Goal: Register for event/course

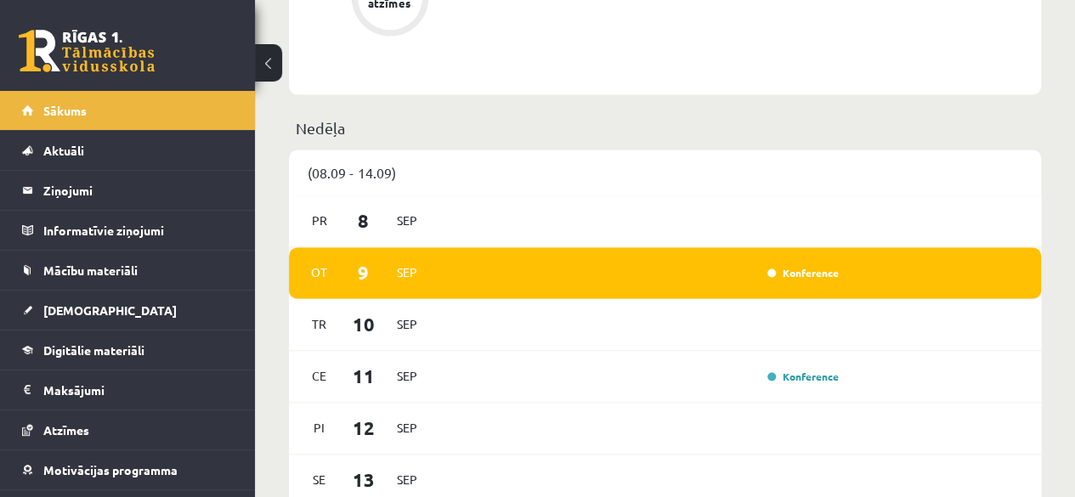
scroll to position [1105, 0]
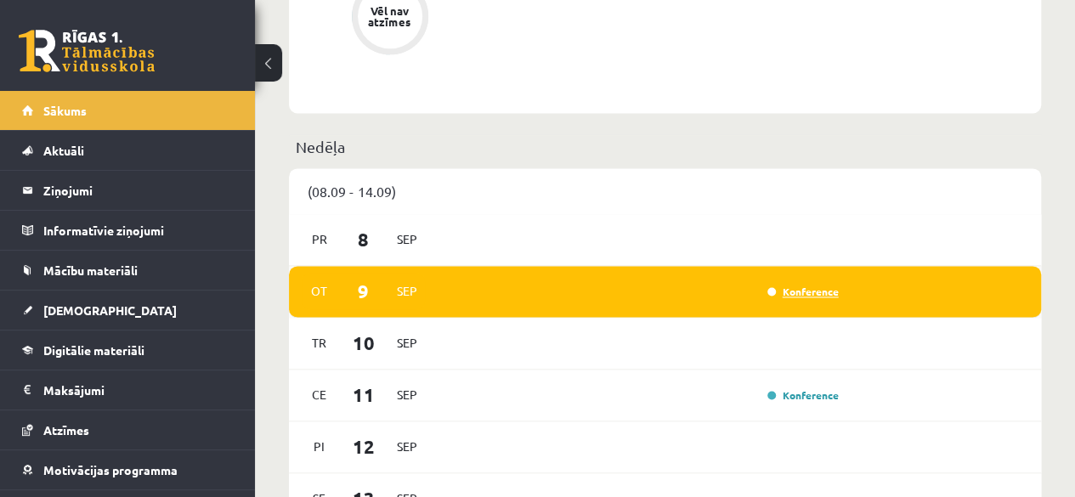
click at [793, 294] on link "Konference" at bounding box center [803, 292] width 71 height 14
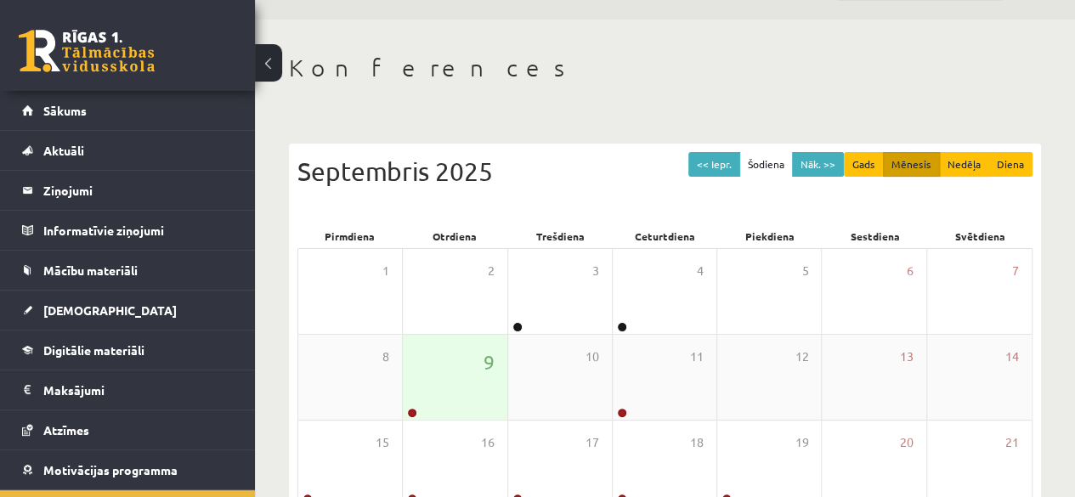
scroll to position [85, 0]
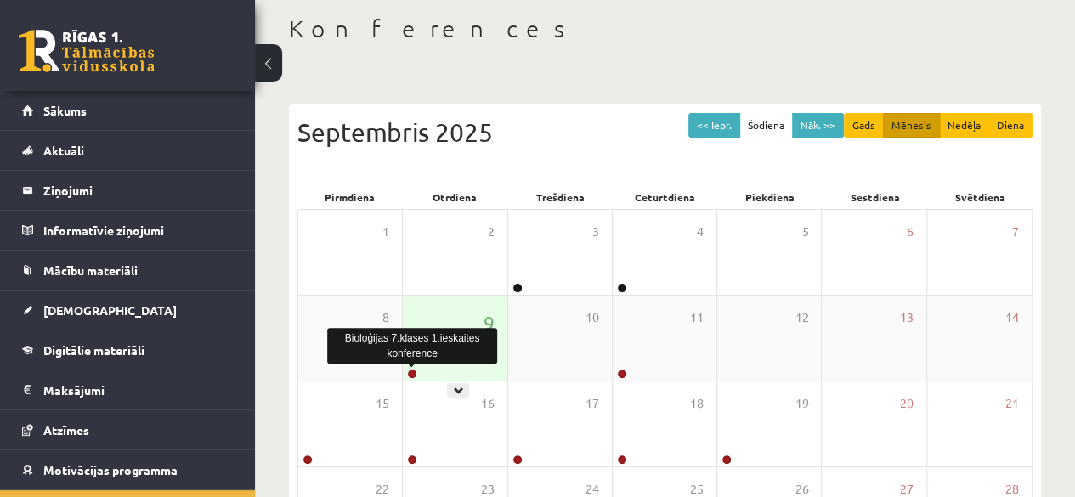
click at [417, 375] on link at bounding box center [412, 374] width 10 height 10
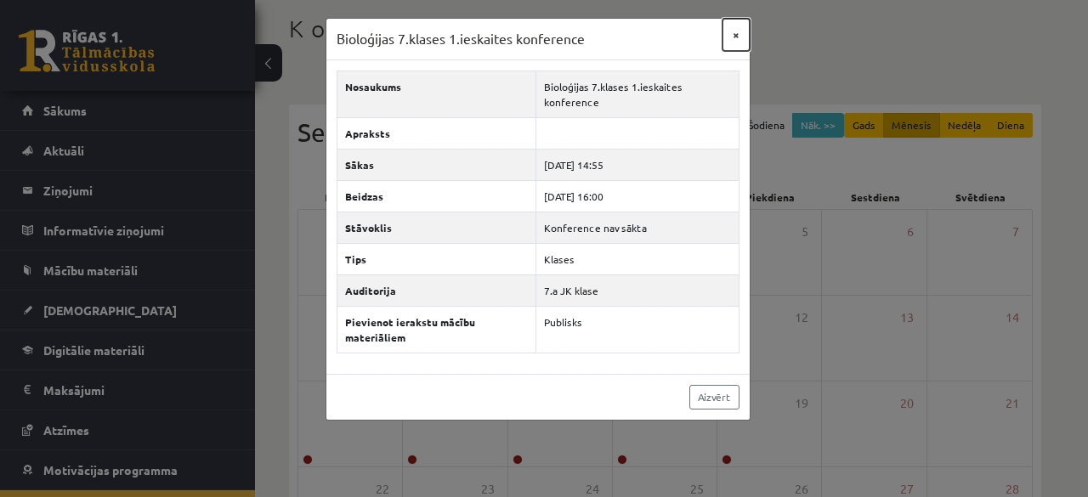
click at [737, 26] on button "×" at bounding box center [736, 35] width 27 height 32
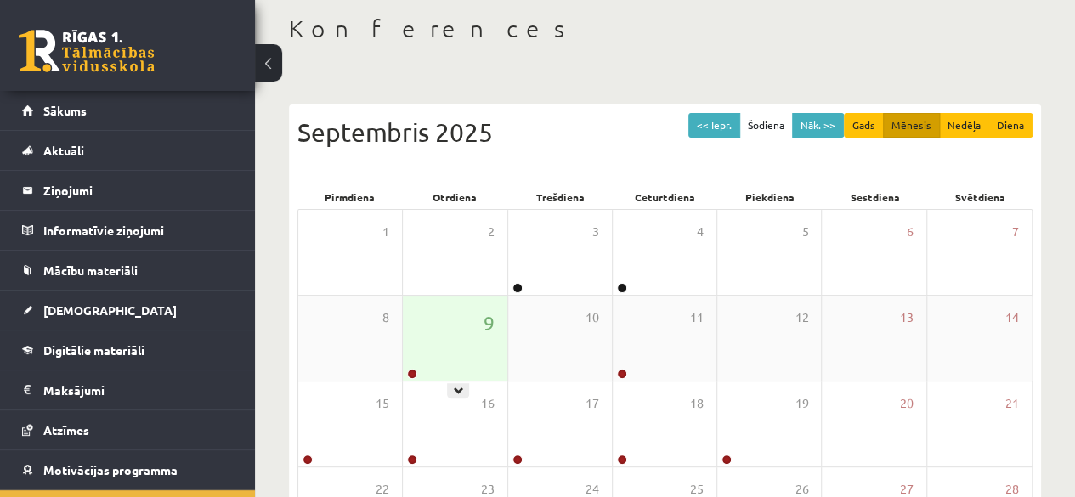
click at [450, 361] on div "9" at bounding box center [455, 338] width 104 height 85
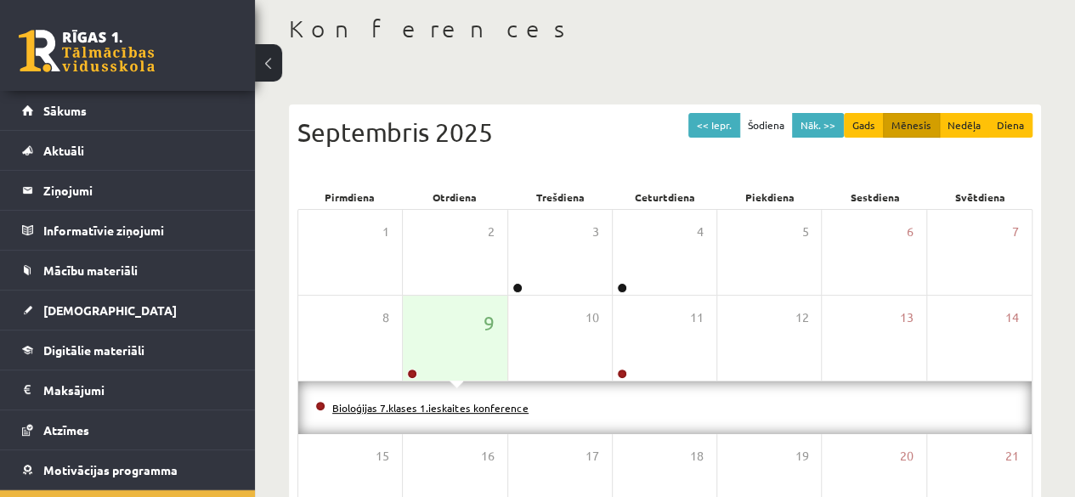
click at [490, 405] on link "Bioloģijas 7.klases 1.ieskaites konference" at bounding box center [430, 408] width 196 height 14
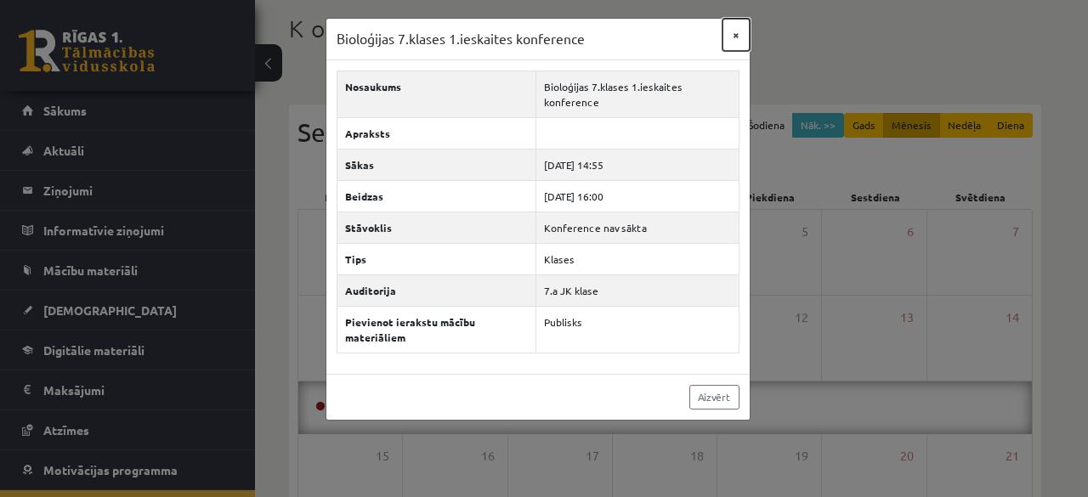
click at [736, 37] on button "×" at bounding box center [736, 35] width 27 height 32
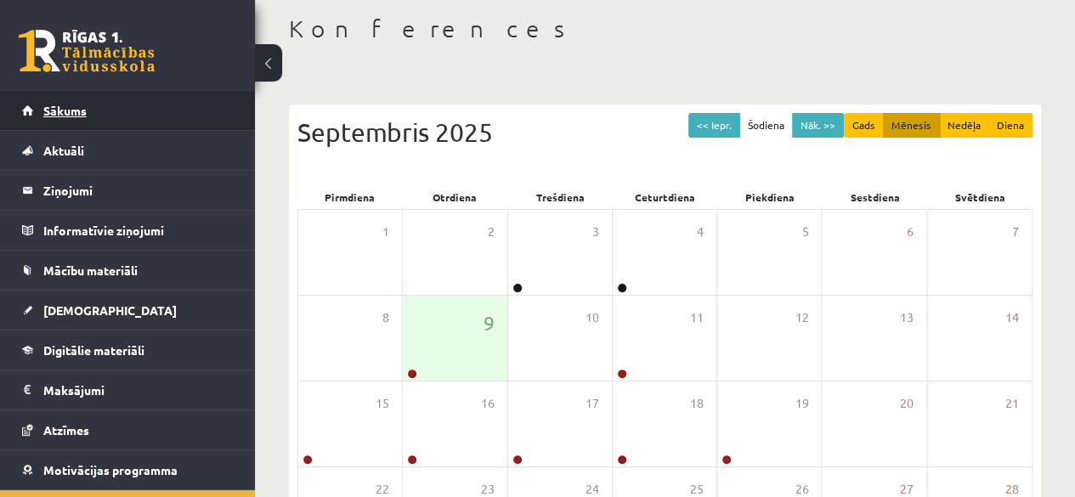
click at [179, 117] on link "Sākums" at bounding box center [128, 110] width 212 height 39
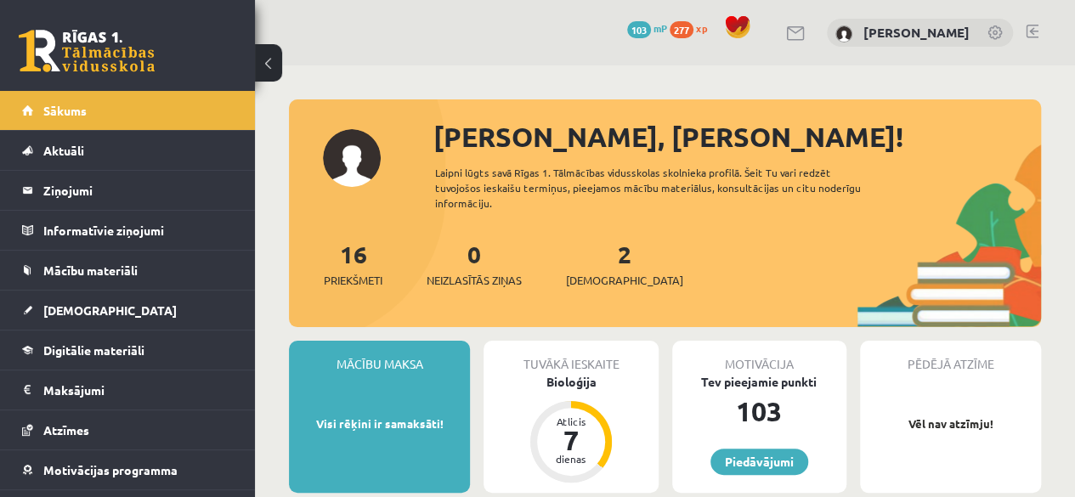
click at [1032, 26] on link at bounding box center [1032, 32] width 13 height 14
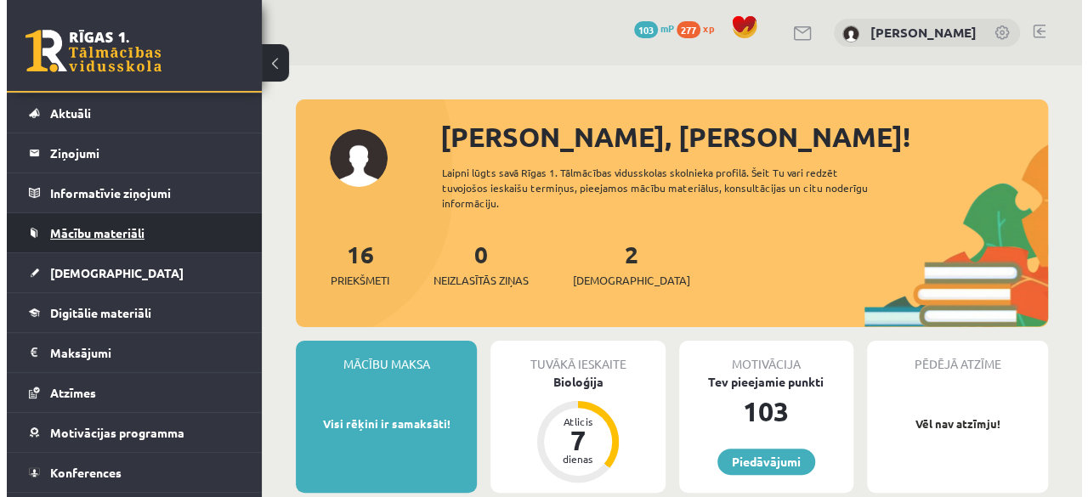
scroll to position [68, 0]
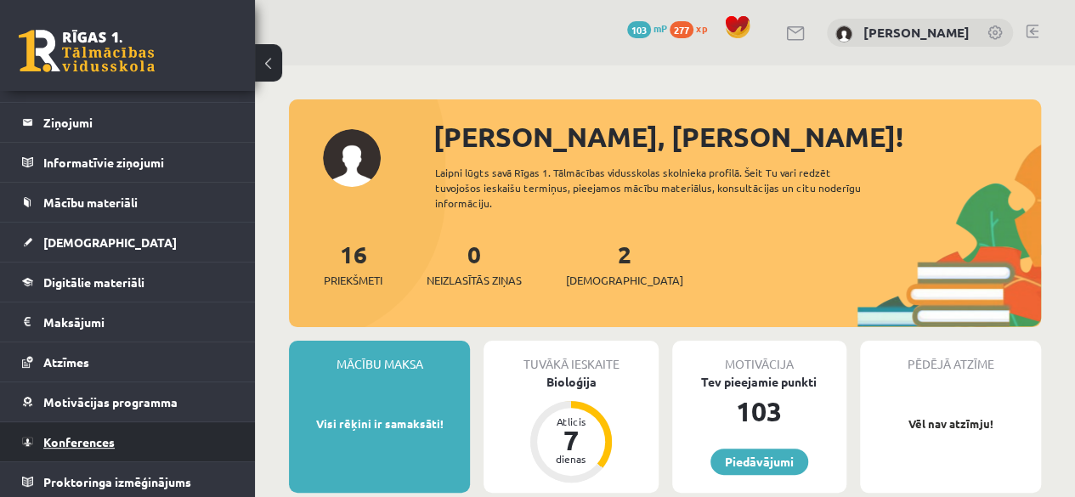
click at [96, 443] on span "Konferences" at bounding box center [78, 441] width 71 height 15
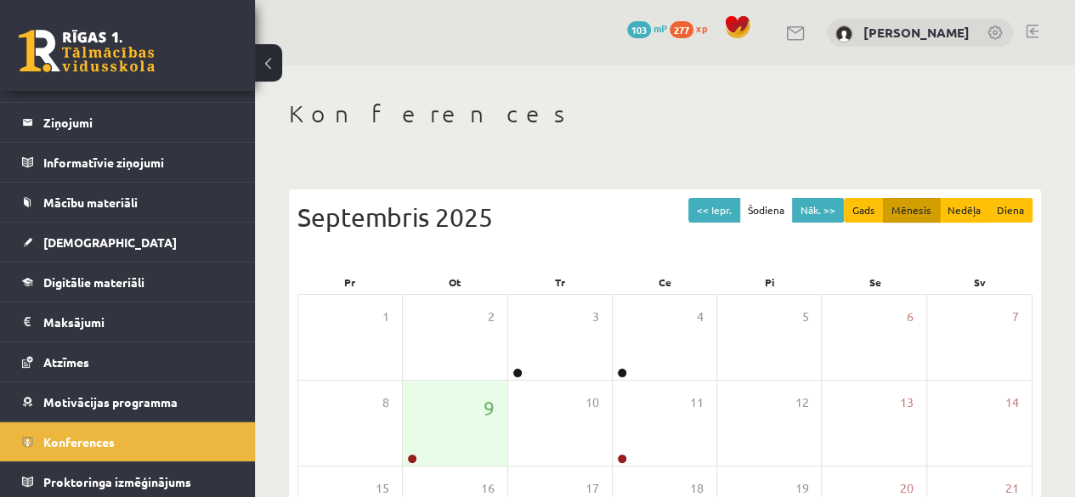
click at [616, 124] on h1 "Konferences" at bounding box center [665, 113] width 752 height 29
click at [462, 427] on div "9" at bounding box center [455, 423] width 104 height 85
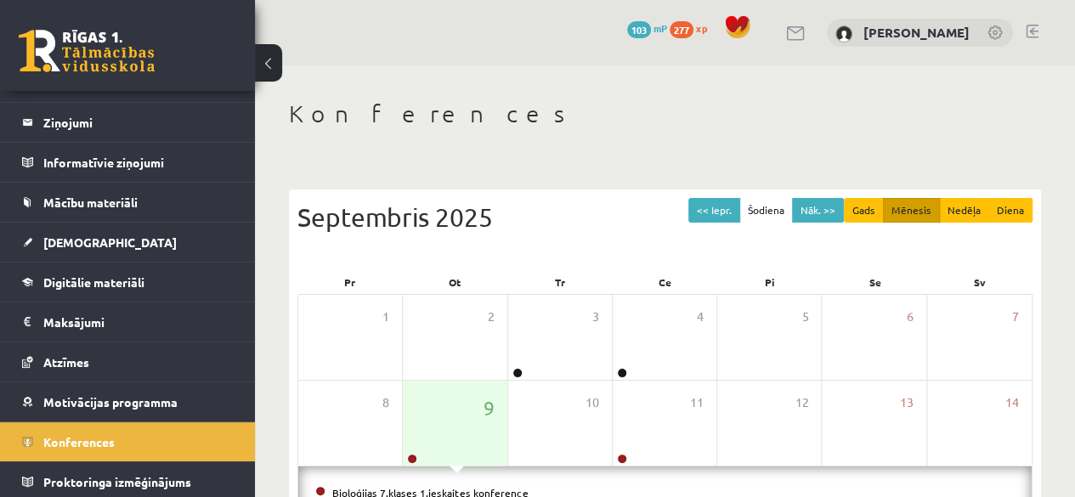
click at [422, 479] on div "Bioloģijas 7.klases 1.ieskaites konference" at bounding box center [665, 493] width 734 height 53
click at [78, 232] on link "[DEMOGRAPHIC_DATA]" at bounding box center [128, 242] width 212 height 39
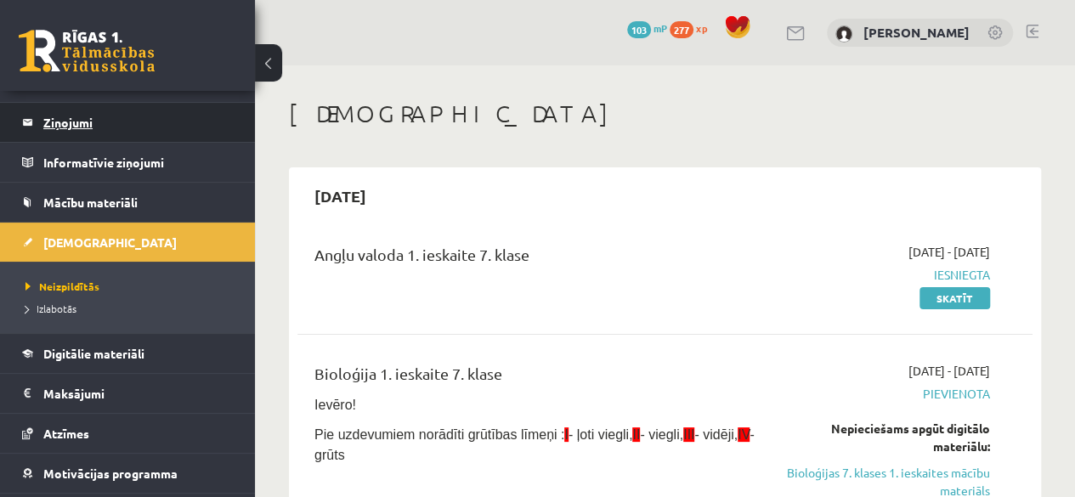
click at [60, 106] on legend "Ziņojumi 1" at bounding box center [138, 122] width 190 height 39
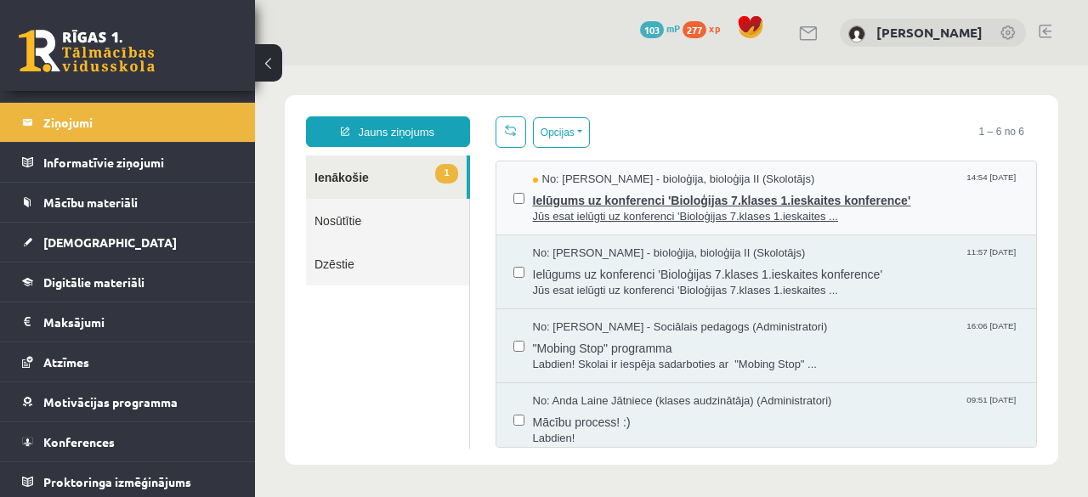
click at [556, 221] on span "Jūs esat ielūgti uz konferenci 'Bioloģijas 7.klases 1.ieskaites ..." at bounding box center [776, 217] width 487 height 16
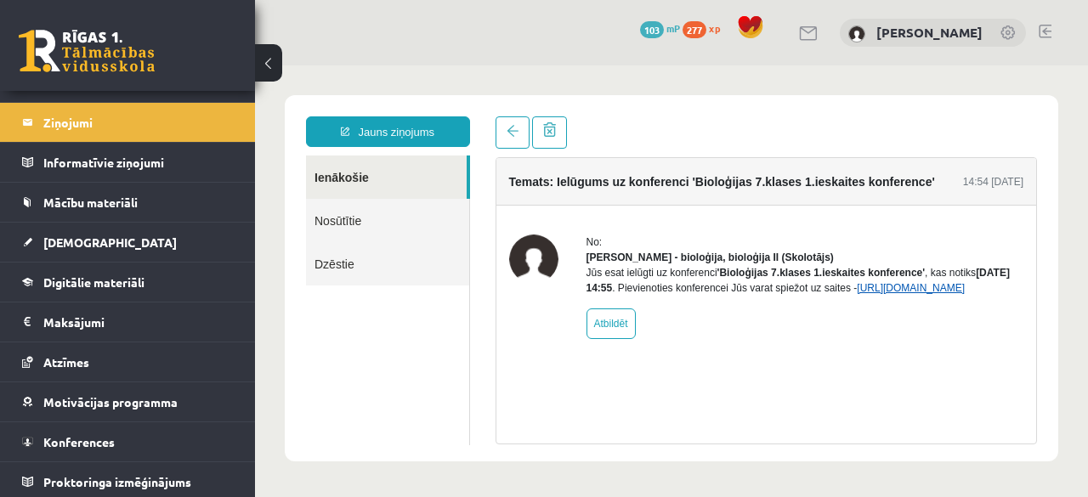
click at [857, 294] on link "https://eskola.r1tv.lv/conferences/4498/join" at bounding box center [911, 288] width 108 height 12
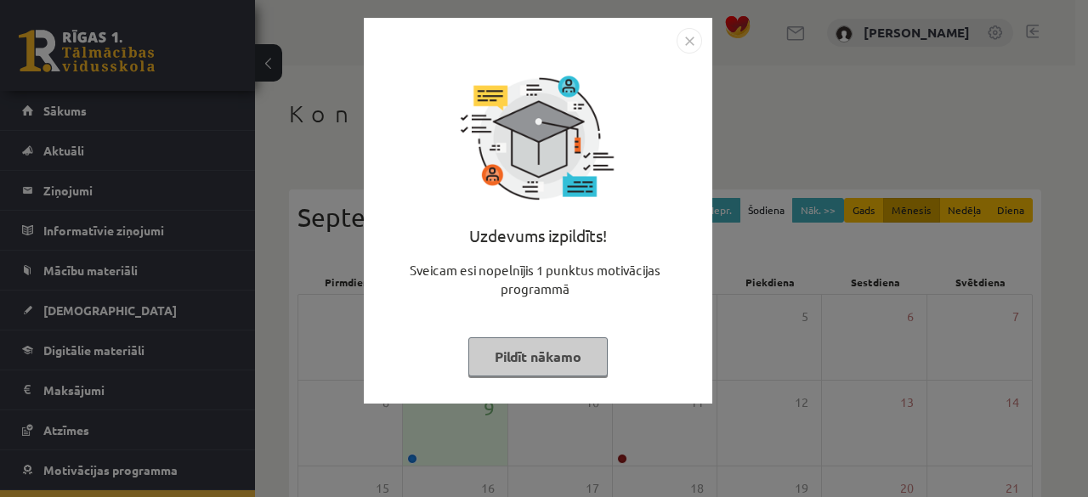
click at [551, 354] on button "Pildīt nākamo" at bounding box center [537, 356] width 139 height 39
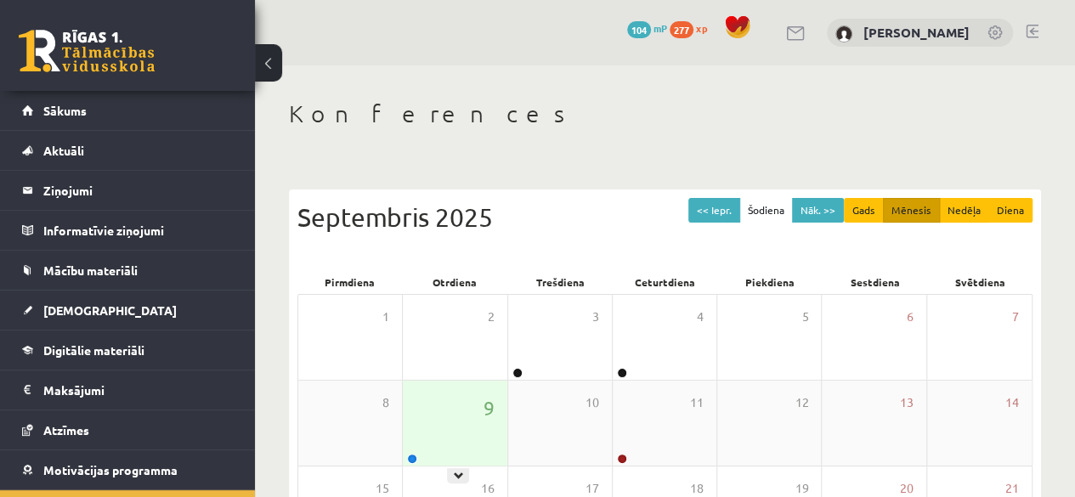
click at [451, 421] on div "9" at bounding box center [455, 423] width 104 height 85
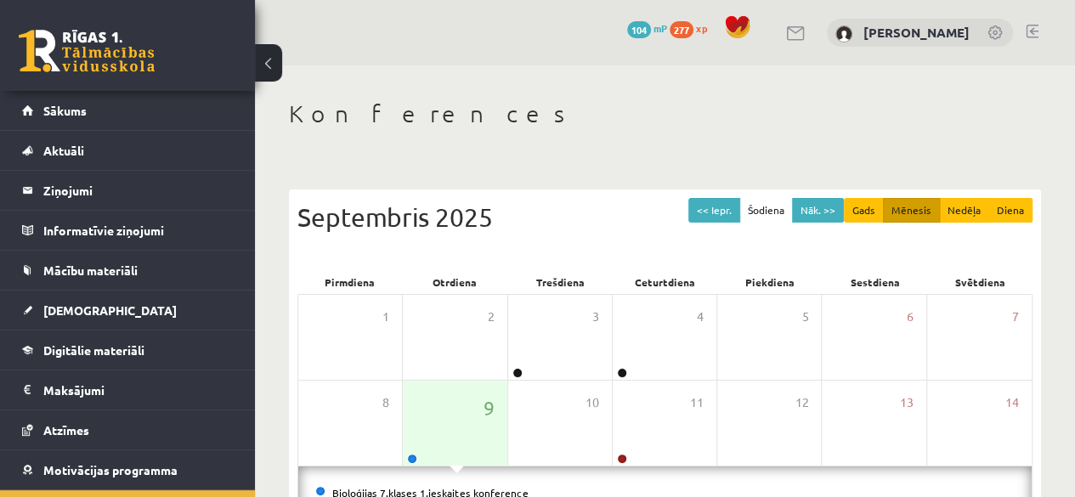
click at [443, 484] on li "Bioloģijas 7.klases 1.ieskaites konference" at bounding box center [665, 493] width 700 height 19
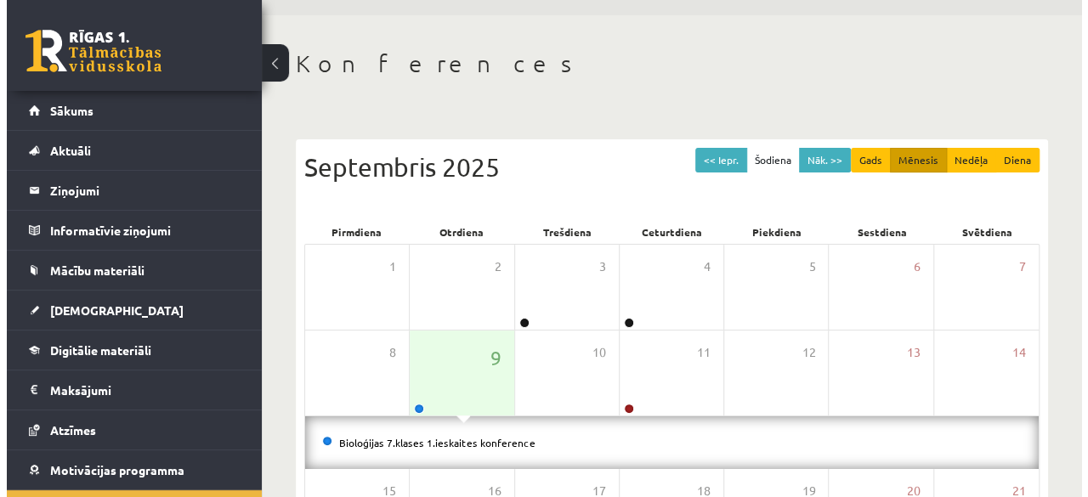
scroll to position [85, 0]
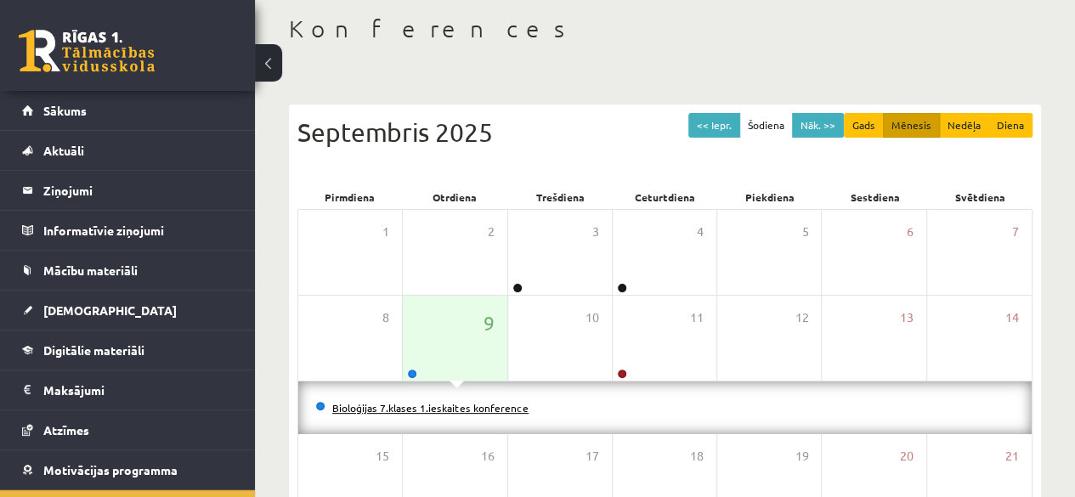
click at [454, 404] on link "Bioloģijas 7.klases 1.ieskaites konference" at bounding box center [430, 408] width 196 height 14
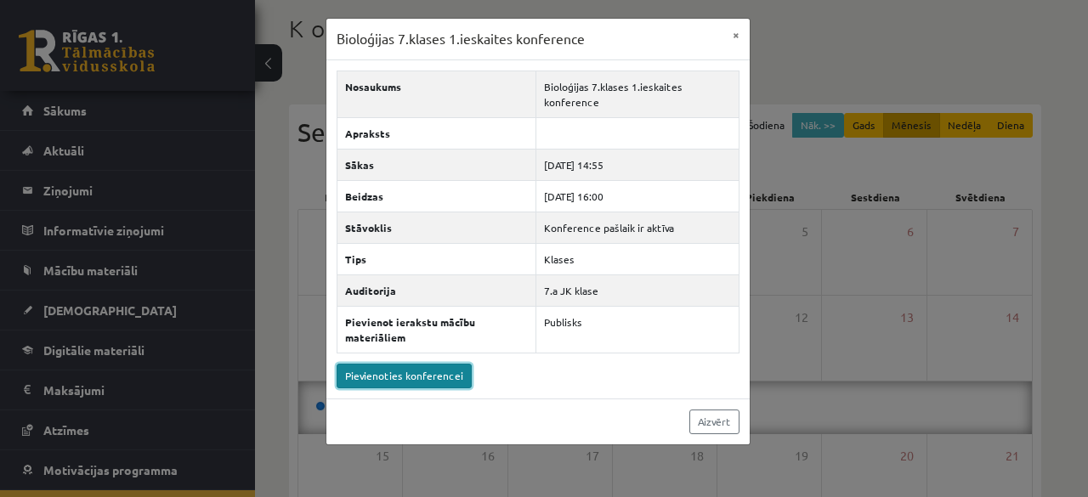
click at [423, 371] on link "Pievienoties konferencei" at bounding box center [404, 376] width 135 height 25
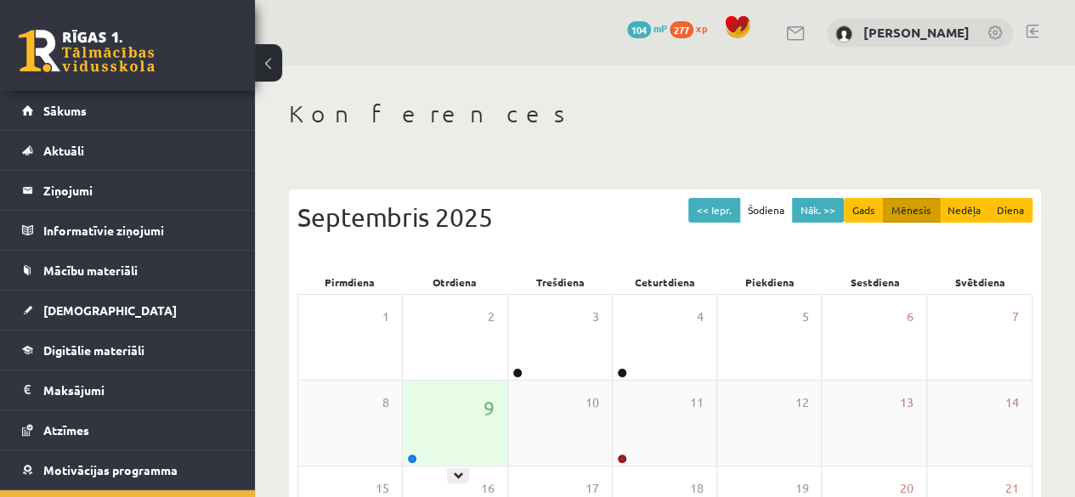
click at [477, 412] on div "9" at bounding box center [455, 423] width 104 height 85
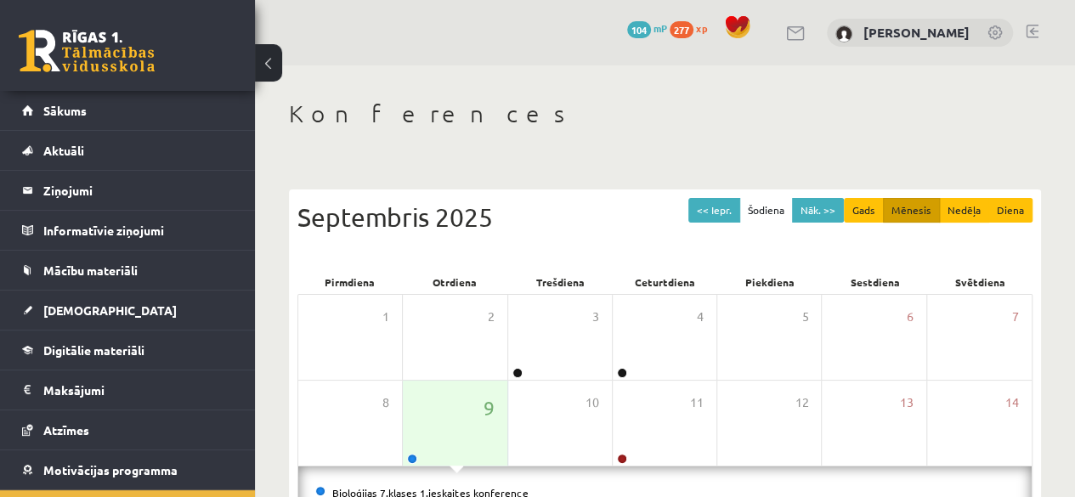
click at [457, 486] on link "Bioloģijas 7.klases 1.ieskaites konference" at bounding box center [430, 493] width 196 height 14
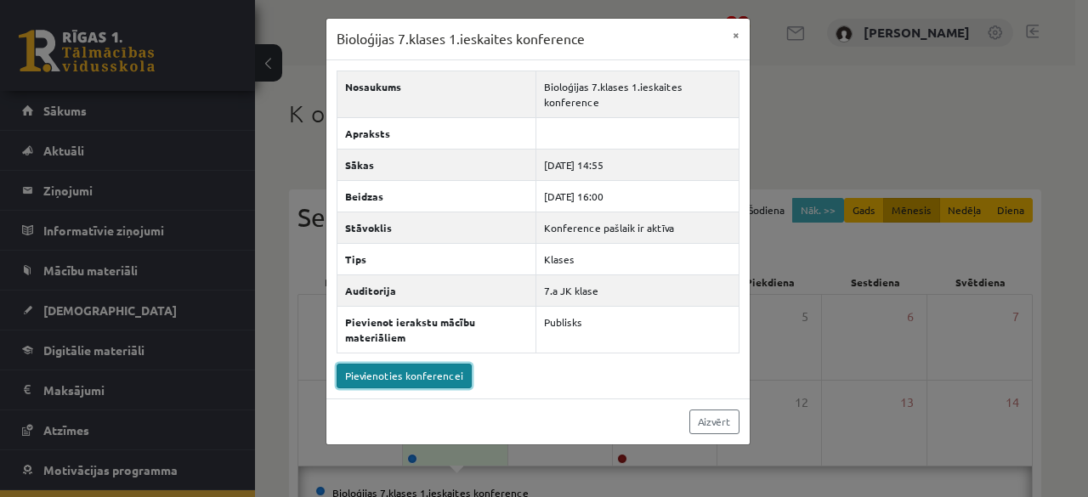
click at [451, 370] on link "Pievienoties konferencei" at bounding box center [404, 376] width 135 height 25
